Goal: Task Accomplishment & Management: Manage account settings

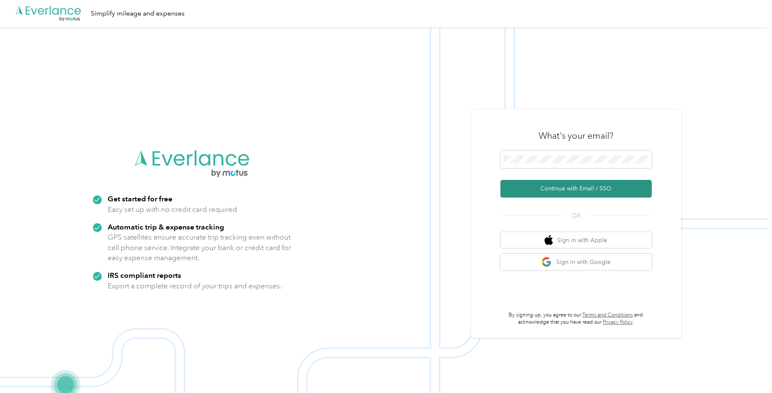
click at [597, 191] on button "Continue with Email / SSO" at bounding box center [575, 189] width 151 height 18
click at [600, 191] on button "Continue with Email / SSO" at bounding box center [575, 189] width 151 height 18
